Goal: Use online tool/utility: Utilize a website feature to perform a specific function

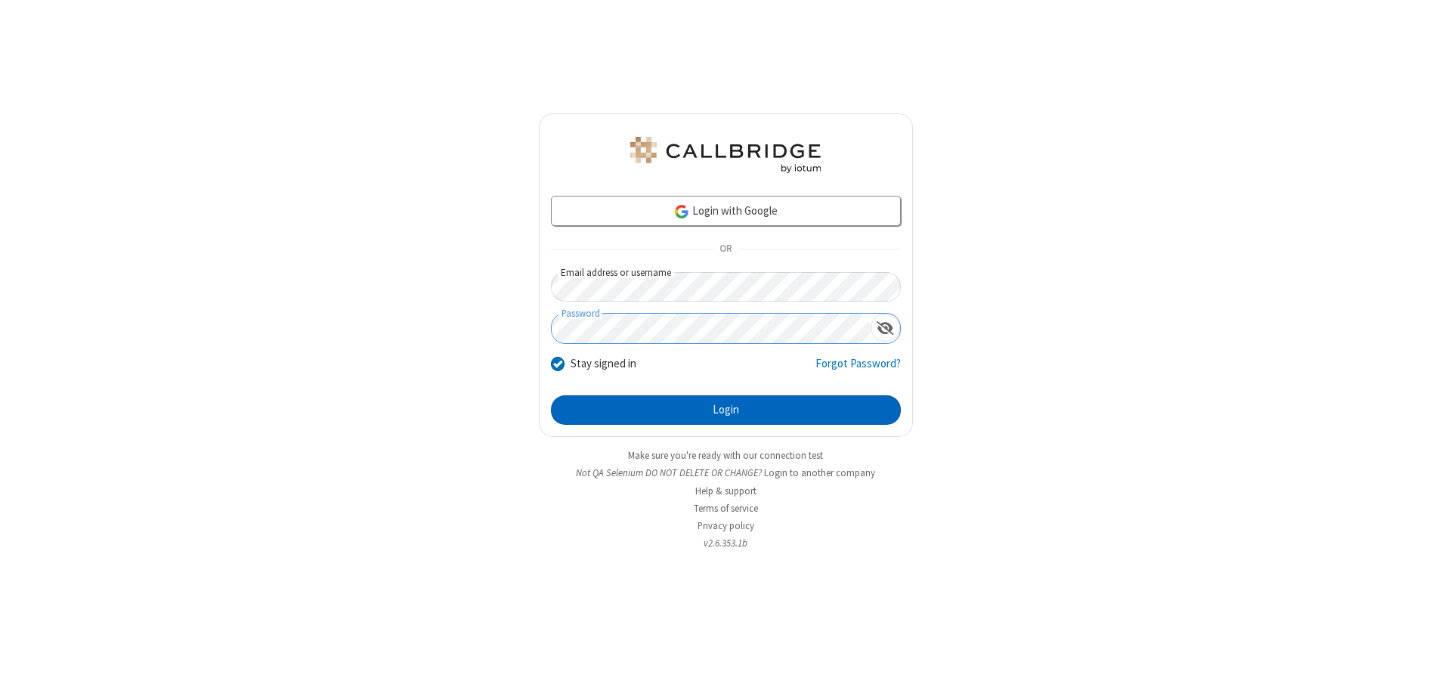
click at [726, 410] on button "Login" at bounding box center [726, 410] width 350 height 30
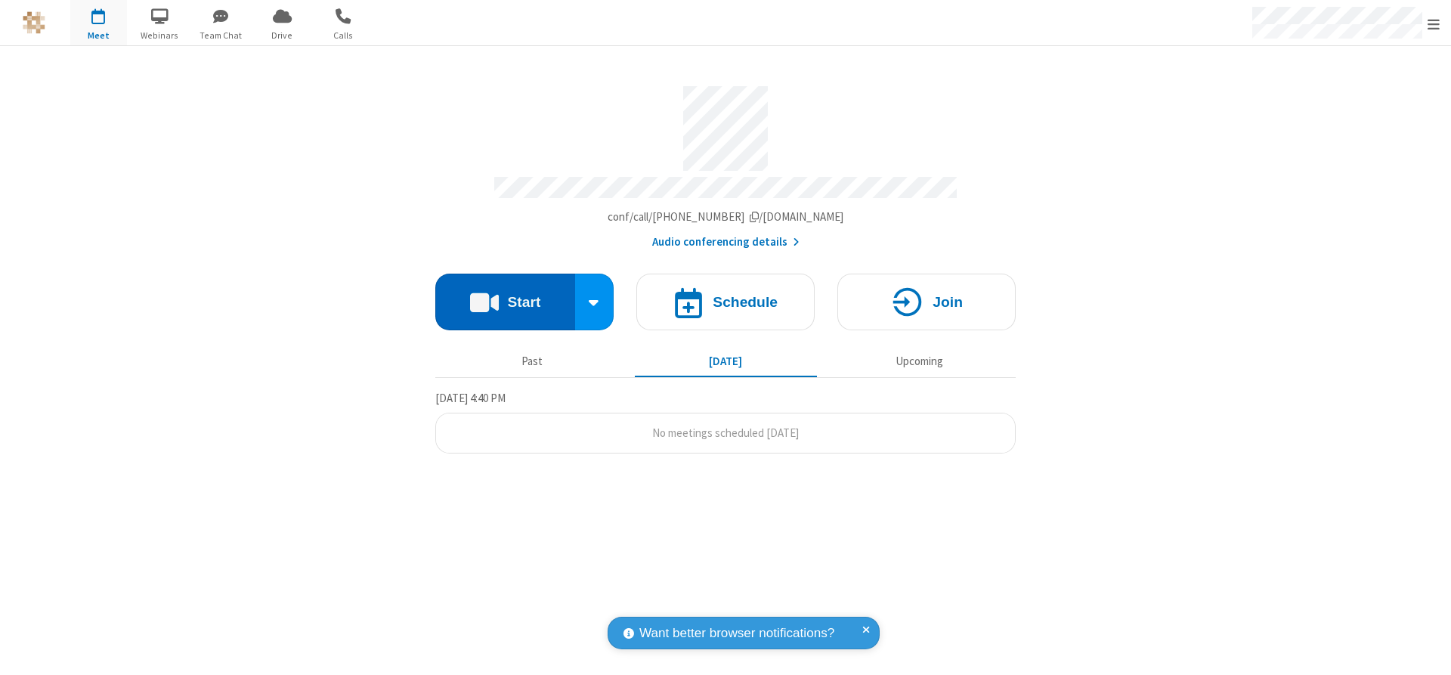
click at [505, 296] on button "Start" at bounding box center [505, 302] width 140 height 57
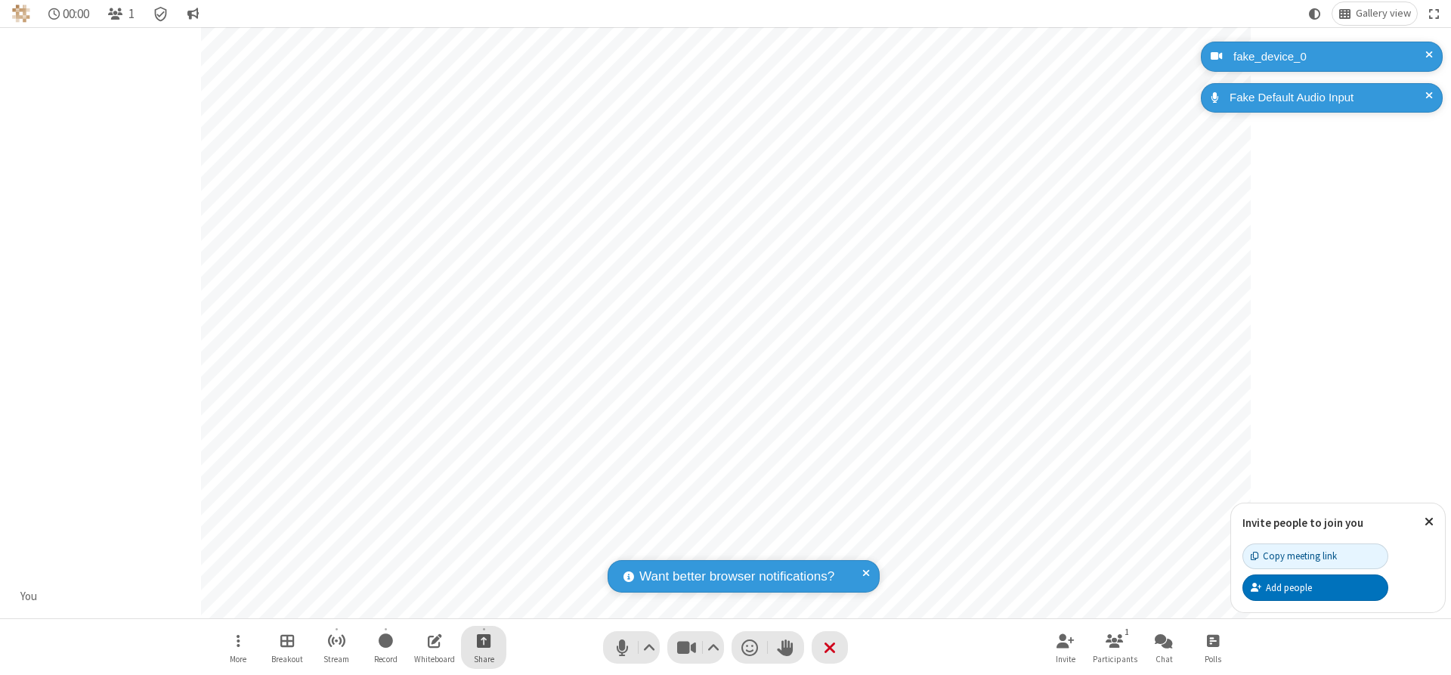
click at [484, 640] on span "Start sharing" at bounding box center [484, 640] width 14 height 19
click at [422, 604] on span "Share my screen" at bounding box center [422, 605] width 17 height 13
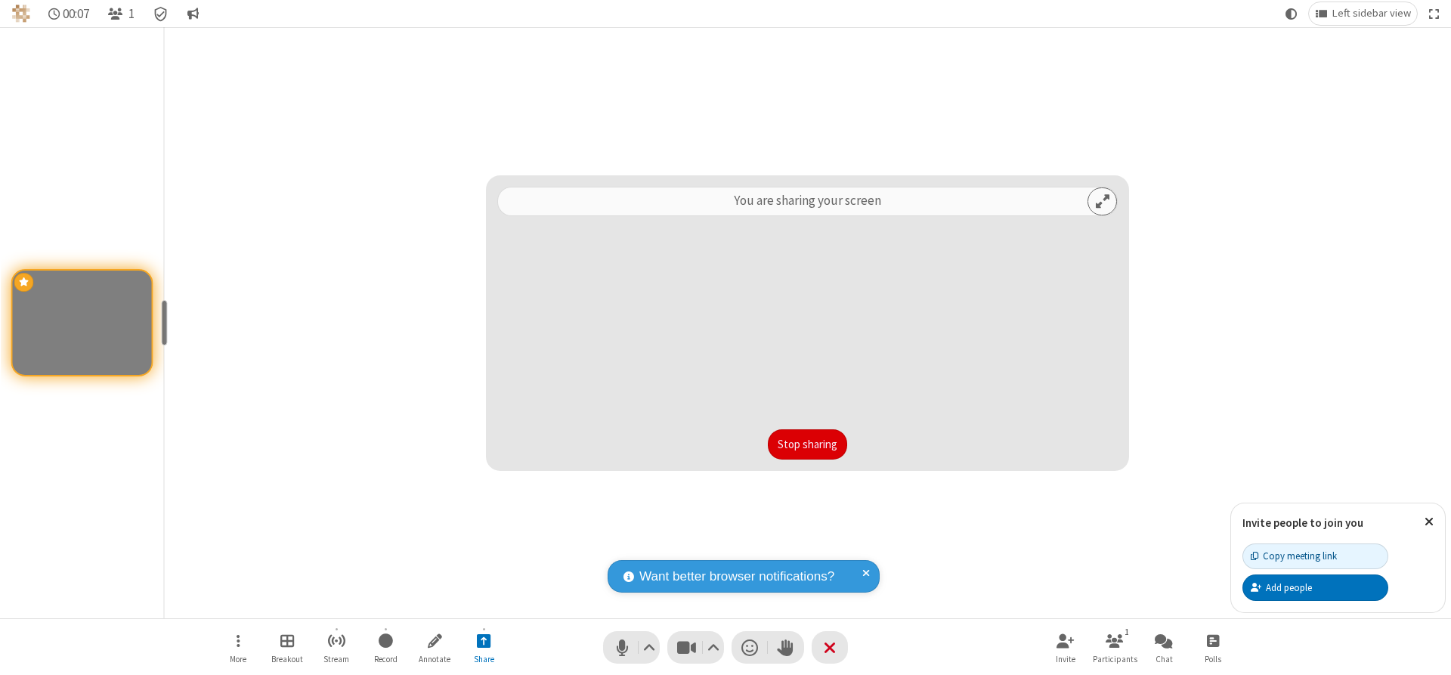
click at [807, 444] on button "Stop sharing" at bounding box center [807, 444] width 79 height 30
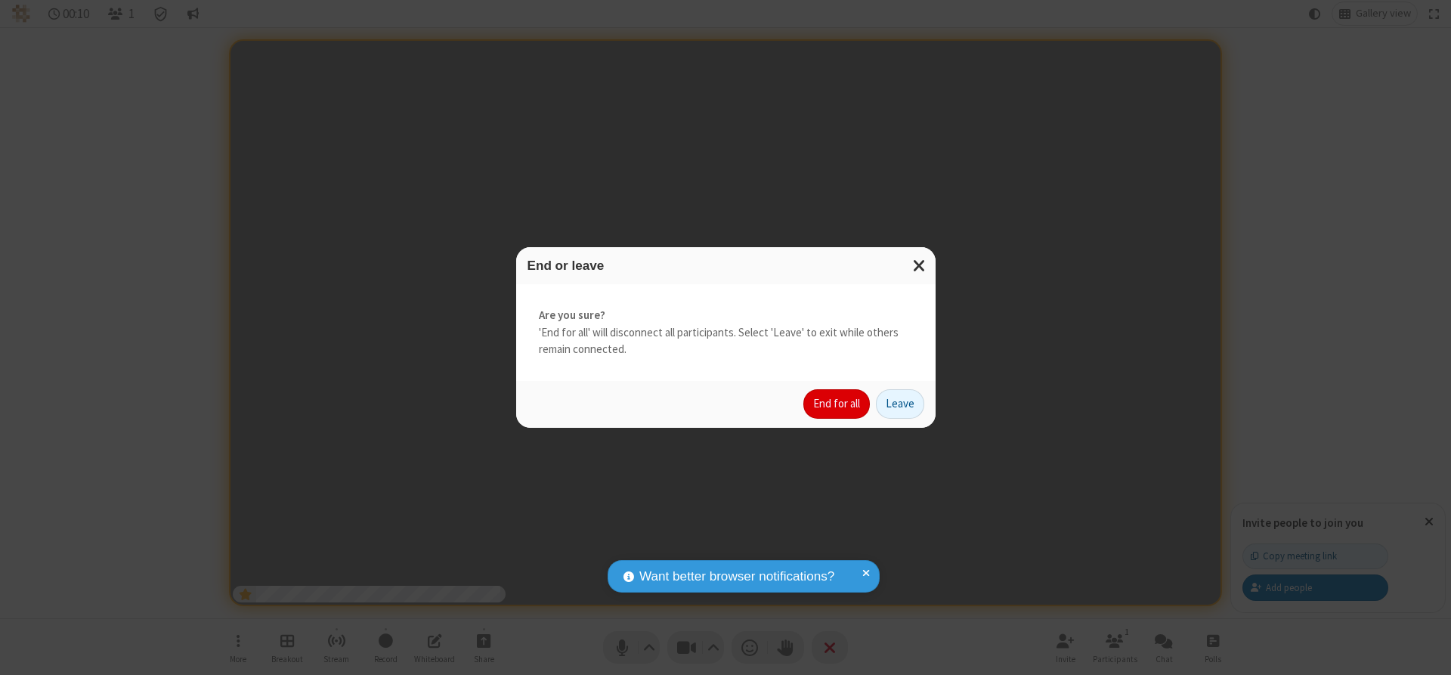
click at [837, 404] on button "End for all" at bounding box center [836, 404] width 67 height 30
